Goal: Task Accomplishment & Management: Manage account settings

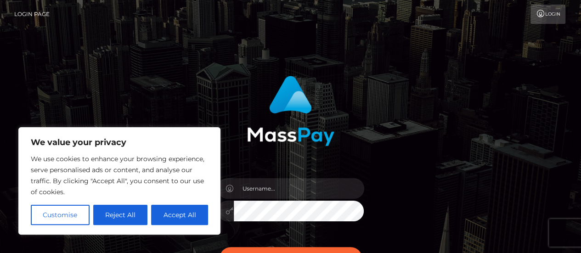
click at [273, 199] on div at bounding box center [290, 206] width 161 height 70
click at [330, 134] on img at bounding box center [290, 111] width 87 height 70
click at [169, 214] on button "Accept All" at bounding box center [179, 215] width 57 height 20
checkbox input "true"
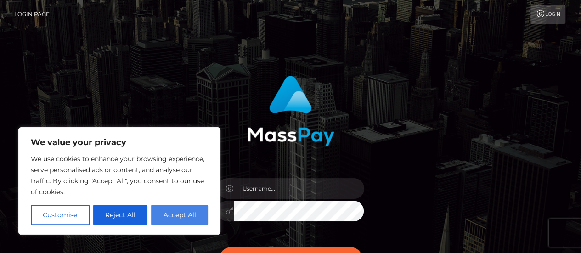
checkbox input "true"
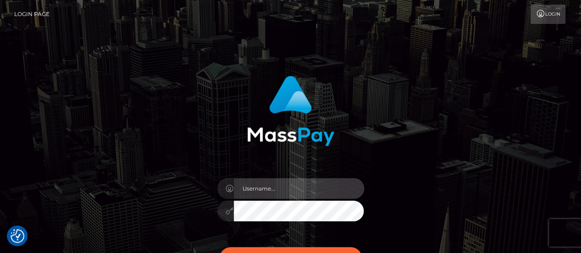
click at [273, 185] on input "text" at bounding box center [299, 188] width 130 height 21
type input "[EMAIL_ADDRESS][DOMAIN_NAME]"
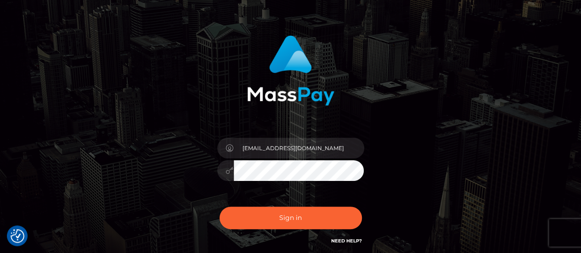
scroll to position [44, 0]
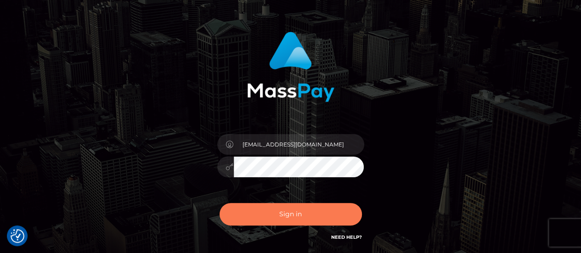
click at [282, 214] on button "Sign in" at bounding box center [290, 214] width 142 height 23
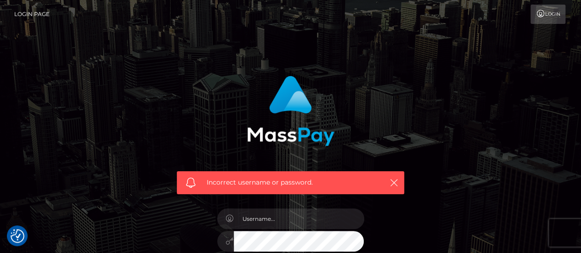
click at [553, 21] on link "Login" at bounding box center [547, 14] width 35 height 19
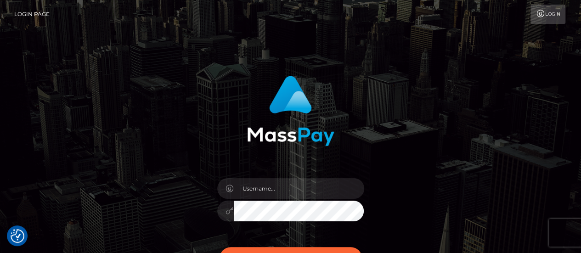
scroll to position [118, 0]
